Goal: Register for event/course

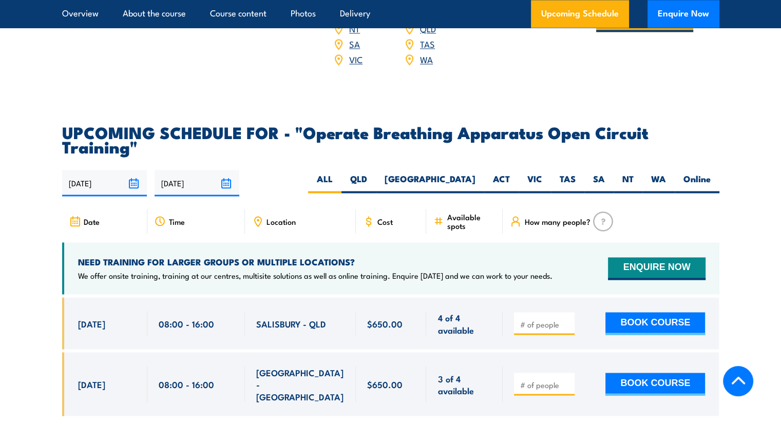
scroll to position [1678, 0]
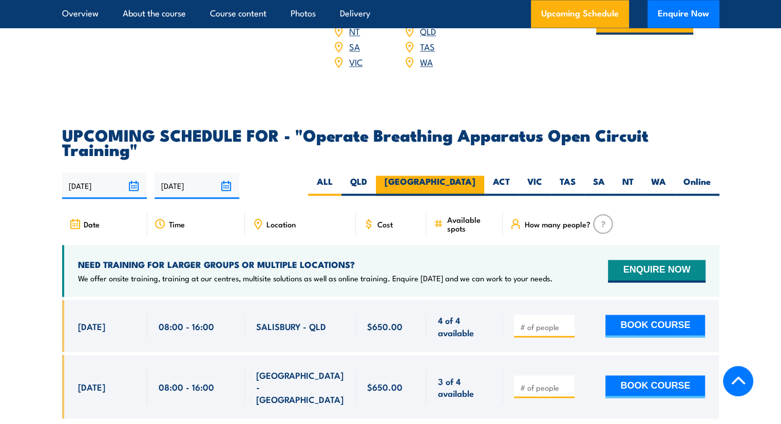
click at [468, 176] on label "[GEOGRAPHIC_DATA]" at bounding box center [430, 186] width 108 height 20
click at [476, 176] on input "[GEOGRAPHIC_DATA]" at bounding box center [479, 179] width 7 height 7
radio input "true"
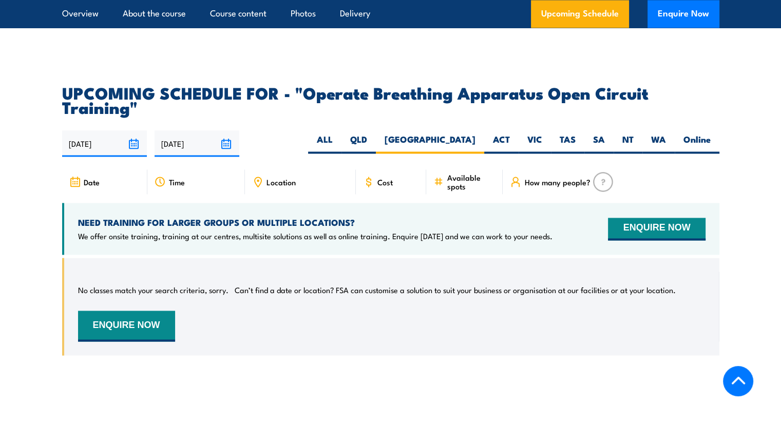
scroll to position [1721, 0]
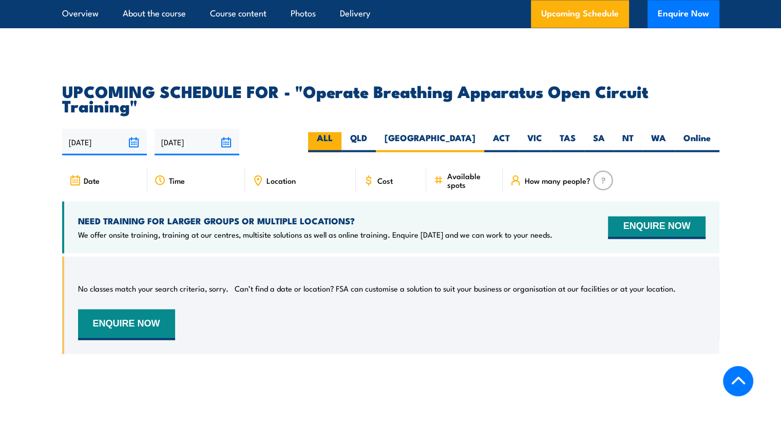
click at [342, 132] on label "ALL" at bounding box center [324, 142] width 33 height 20
click at [340, 132] on input "ALL" at bounding box center [336, 135] width 7 height 7
radio input "true"
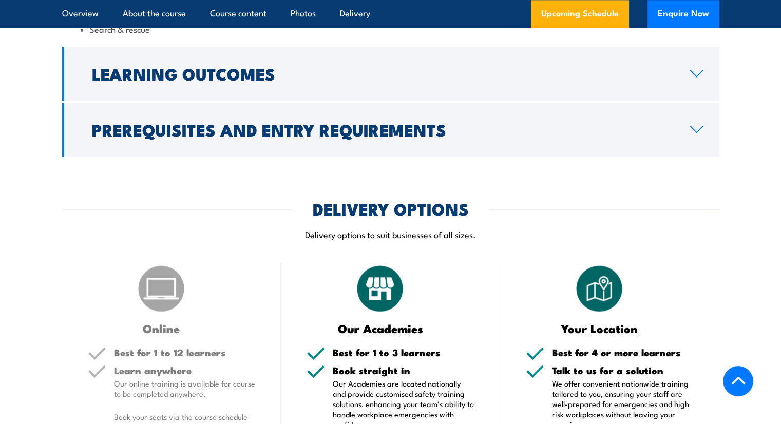
scroll to position [1160, 0]
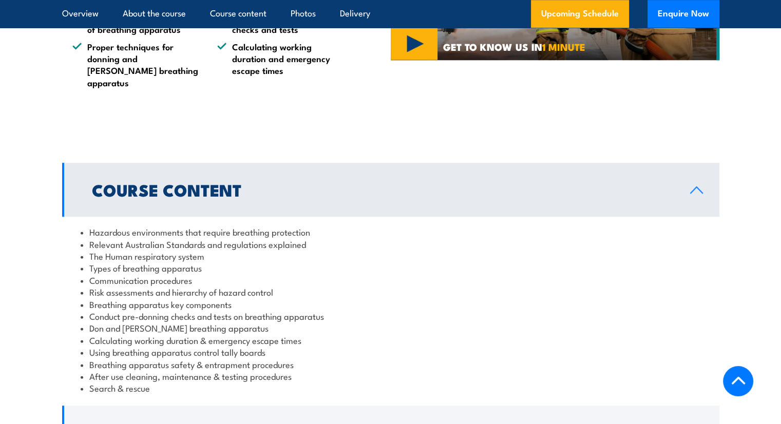
scroll to position [818, 0]
